Goal: Task Accomplishment & Management: Use online tool/utility

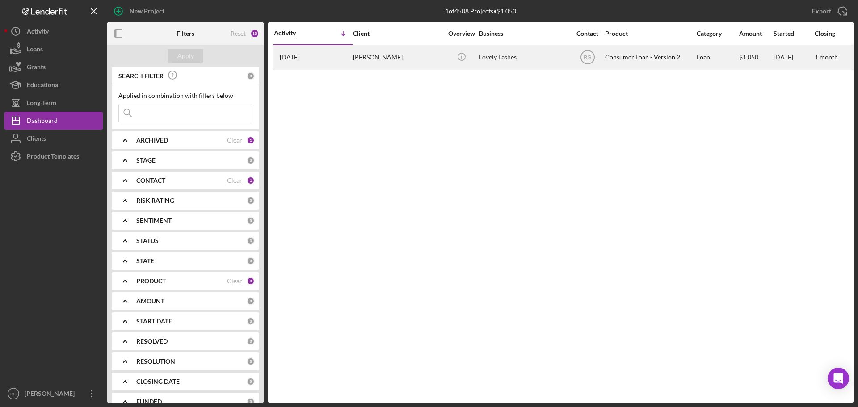
click at [420, 55] on div "[PERSON_NAME]" at bounding box center [397, 58] width 89 height 24
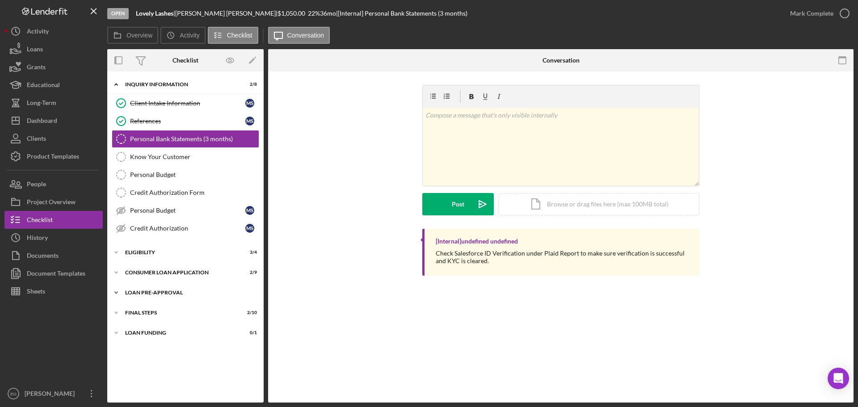
click at [170, 291] on div "Loan Pre-Approval" at bounding box center [188, 292] width 127 height 5
click at [171, 314] on div "Loan Approval" at bounding box center [194, 311] width 129 height 7
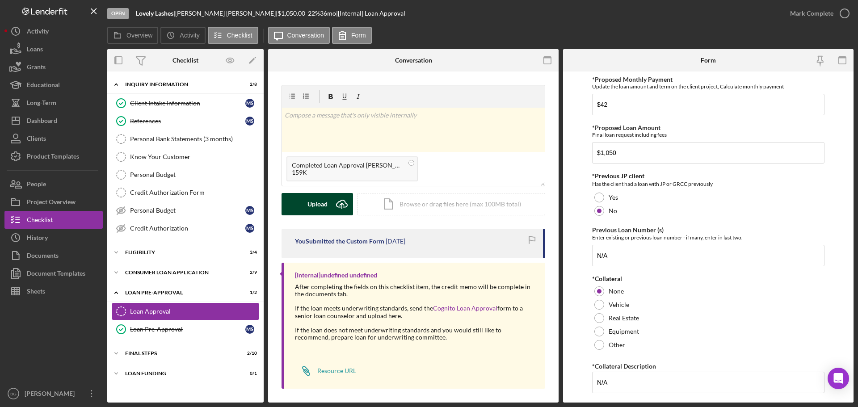
click at [309, 207] on div "Upload" at bounding box center [317, 204] width 20 height 22
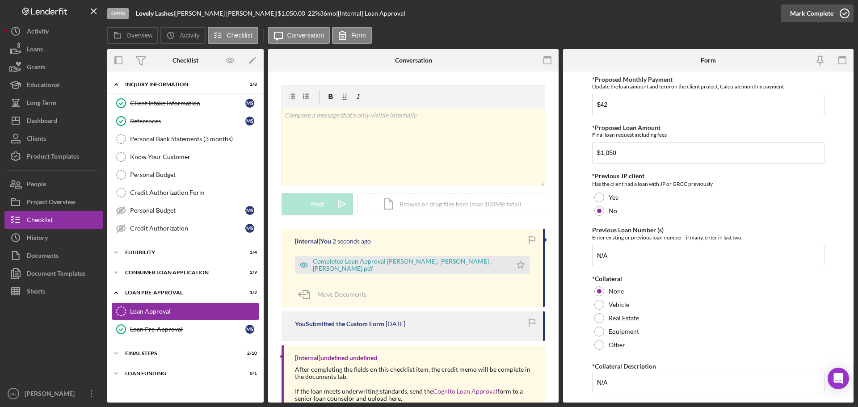
click at [807, 17] on div "Mark Complete" at bounding box center [811, 13] width 43 height 18
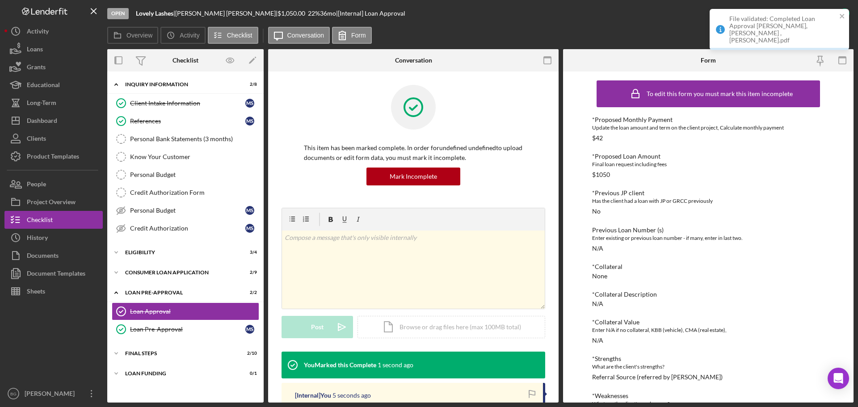
click at [789, 25] on div "File validated: Completed Loan Approval [PERSON_NAME], [PERSON_NAME] , [PERSON_…" at bounding box center [782, 29] width 107 height 29
